Goal: Task Accomplishment & Management: Manage account settings

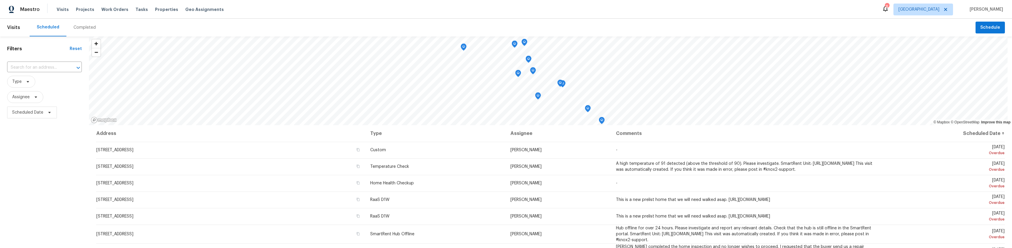
scroll to position [186, 0]
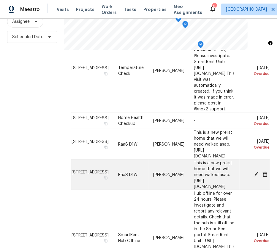
scroll to position [59, 33]
drag, startPoint x: 205, startPoint y: 129, endPoint x: 219, endPoint y: 132, distance: 14.0
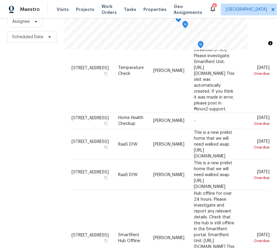
click at [38, 104] on div "Filters Reset ​ Type Assignee Scheduled Date" at bounding box center [32, 105] width 64 height 288
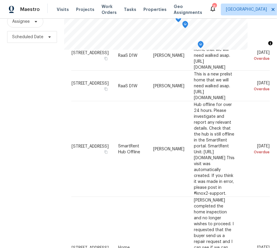
scroll to position [92, 0]
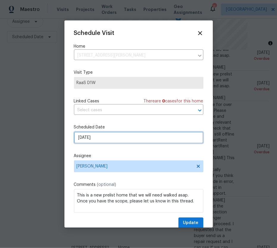
click at [131, 141] on input "9/17/2025" at bounding box center [138, 138] width 129 height 12
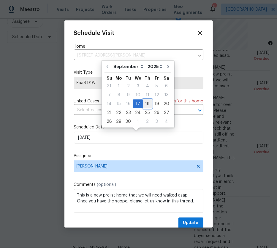
click at [143, 106] on div "18" at bounding box center [147, 104] width 9 height 8
type input "9/18/2025"
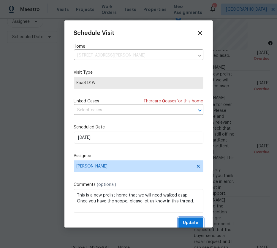
click at [185, 221] on span "Update" at bounding box center [190, 223] width 15 height 7
